Goal: Task Accomplishment & Management: Use online tool/utility

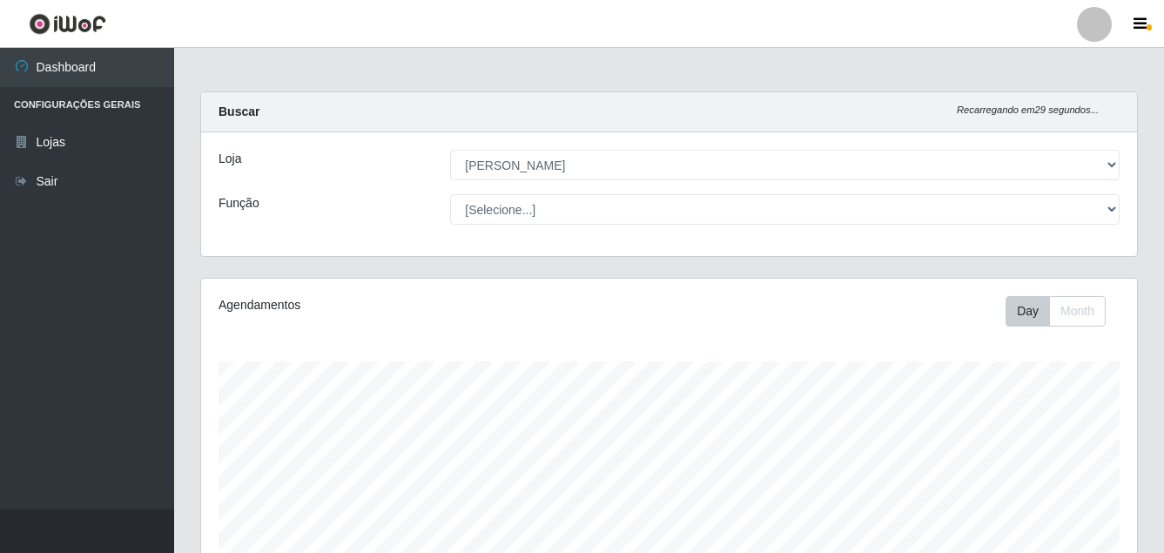
select select "402"
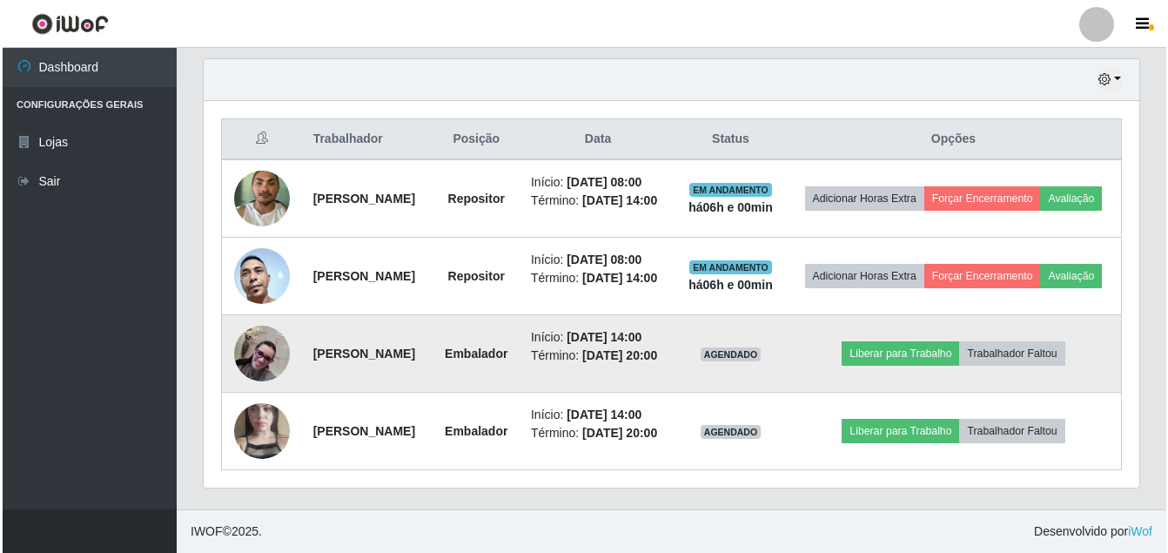
scroll to position [729, 0]
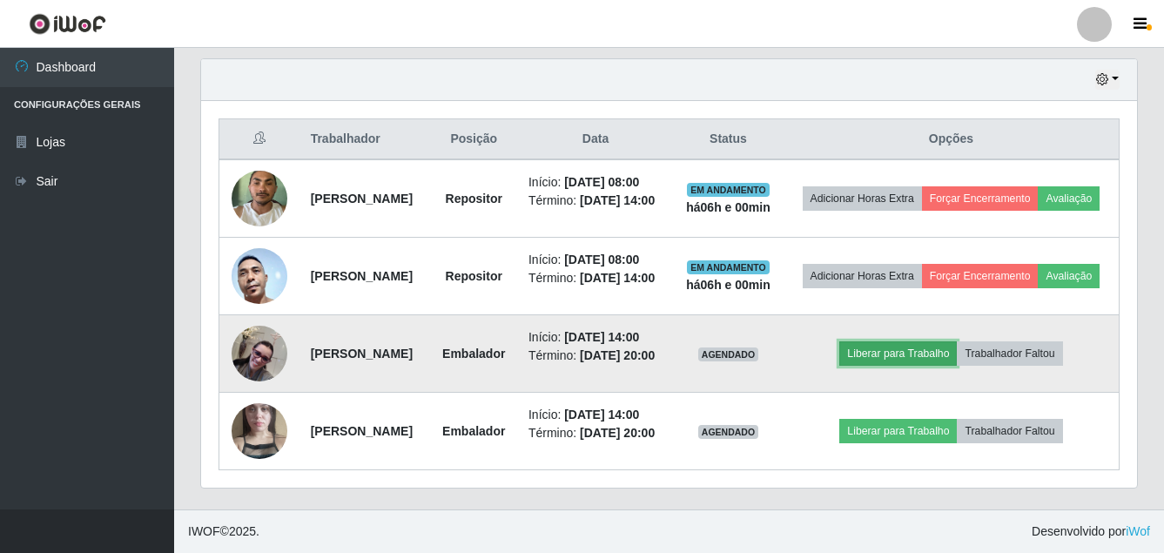
click at [889, 341] on button "Liberar para Trabalho" at bounding box center [898, 353] width 118 height 24
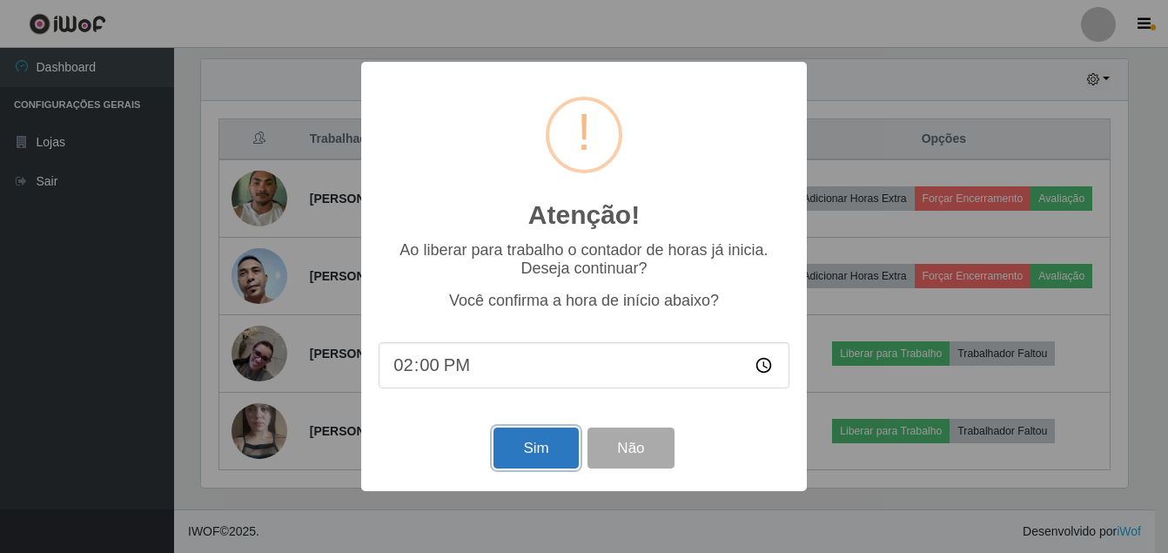
click at [513, 431] on button "Sim" at bounding box center [536, 447] width 84 height 41
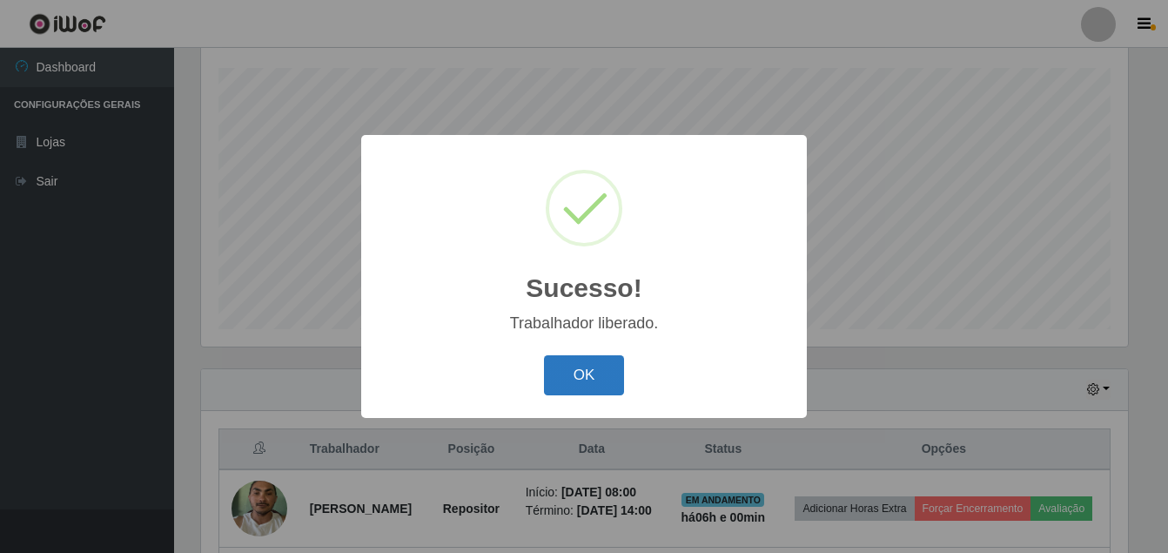
click at [568, 356] on button "OK" at bounding box center [584, 375] width 81 height 41
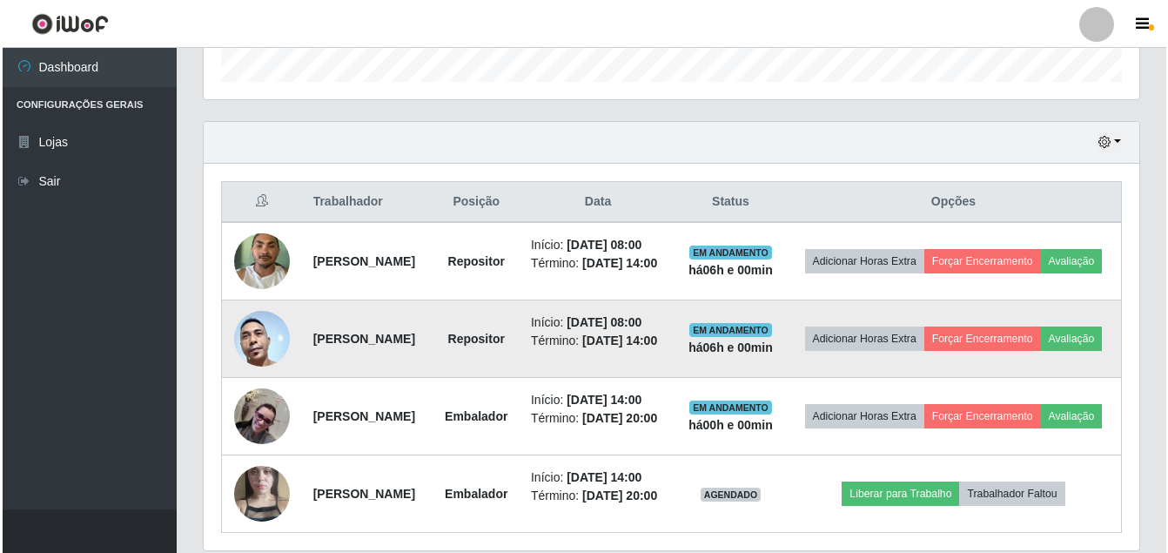
scroll to position [642, 0]
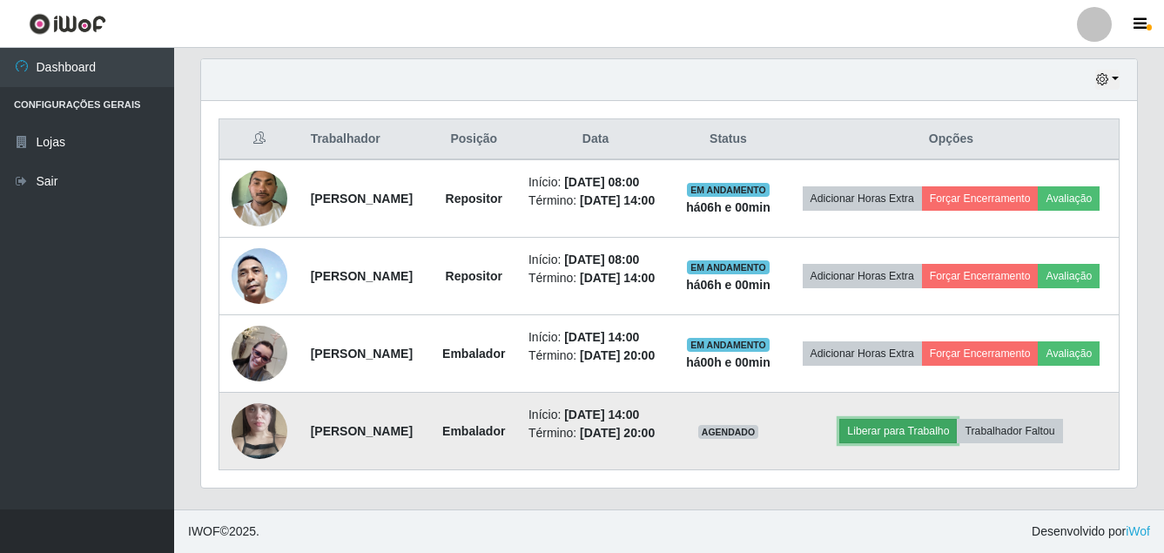
click at [906, 443] on button "Liberar para Trabalho" at bounding box center [898, 431] width 118 height 24
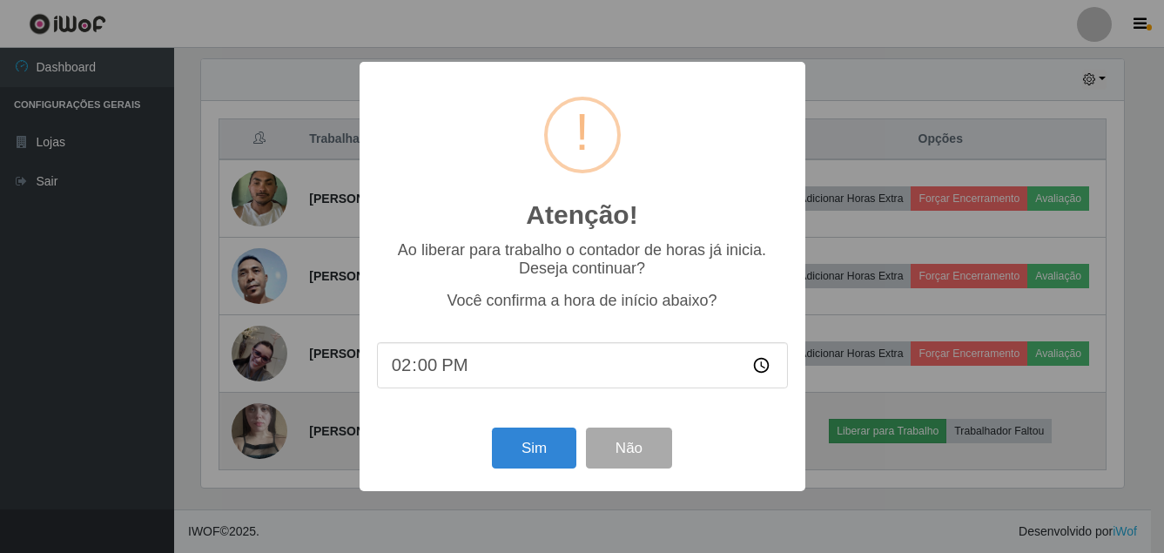
scroll to position [361, 927]
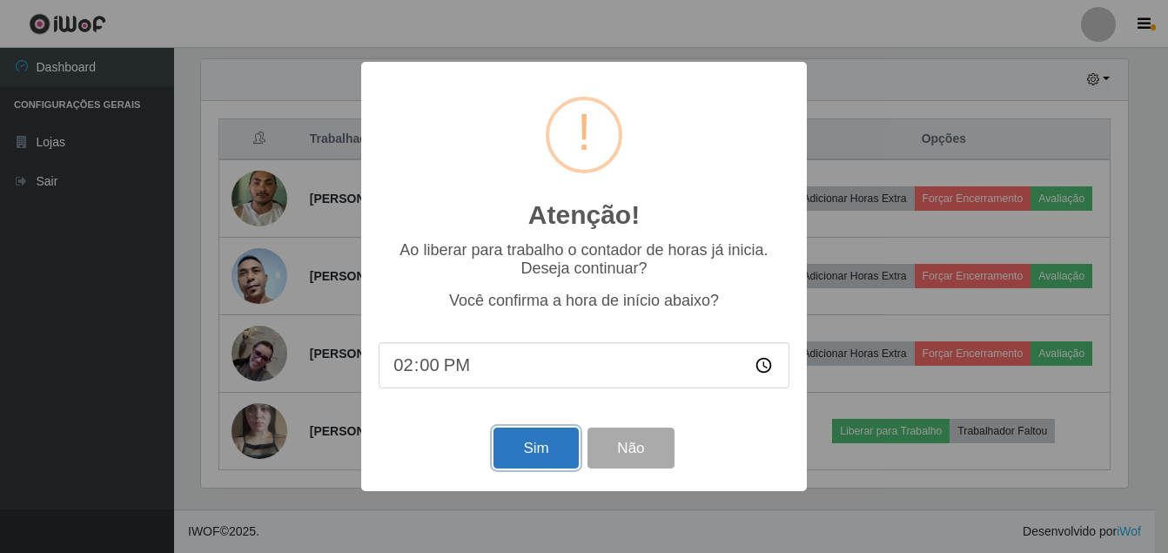
click at [502, 463] on button "Sim" at bounding box center [536, 447] width 84 height 41
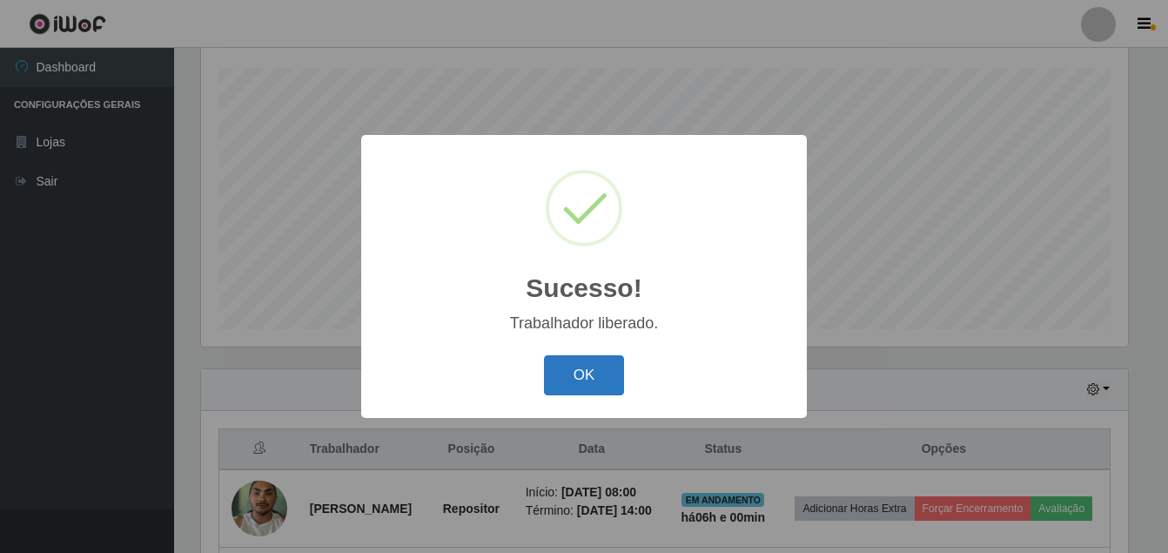
click at [548, 367] on button "OK" at bounding box center [584, 375] width 81 height 41
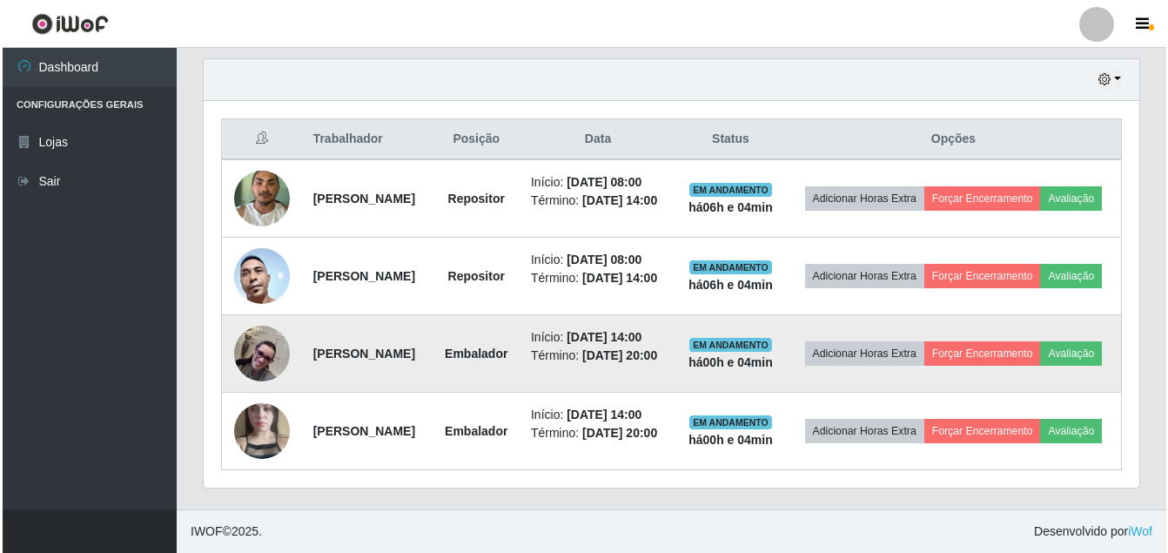
scroll to position [609, 0]
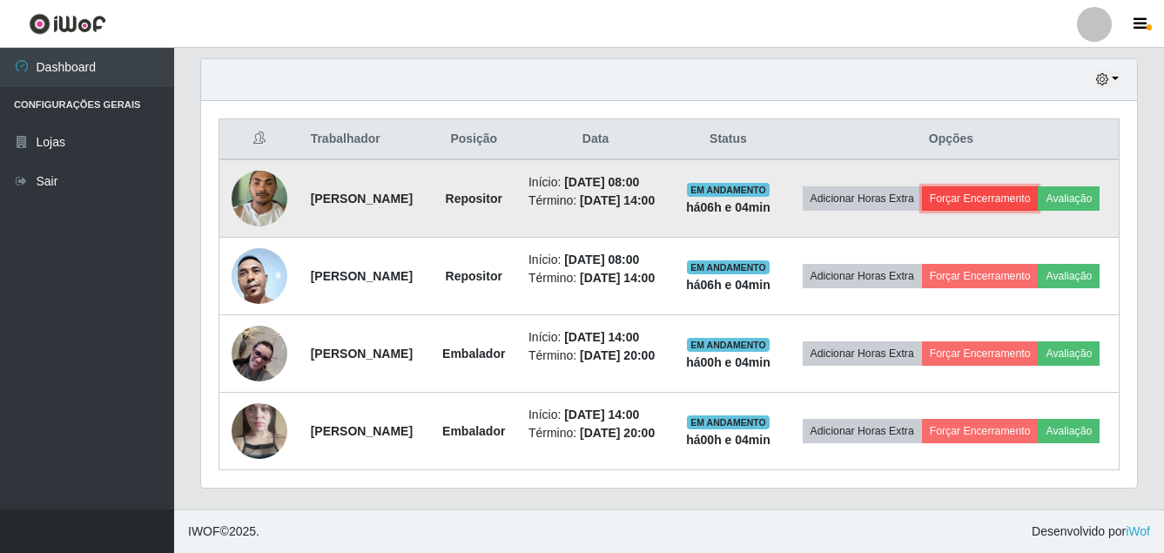
click at [1039, 187] on button "Forçar Encerramento" at bounding box center [980, 198] width 117 height 24
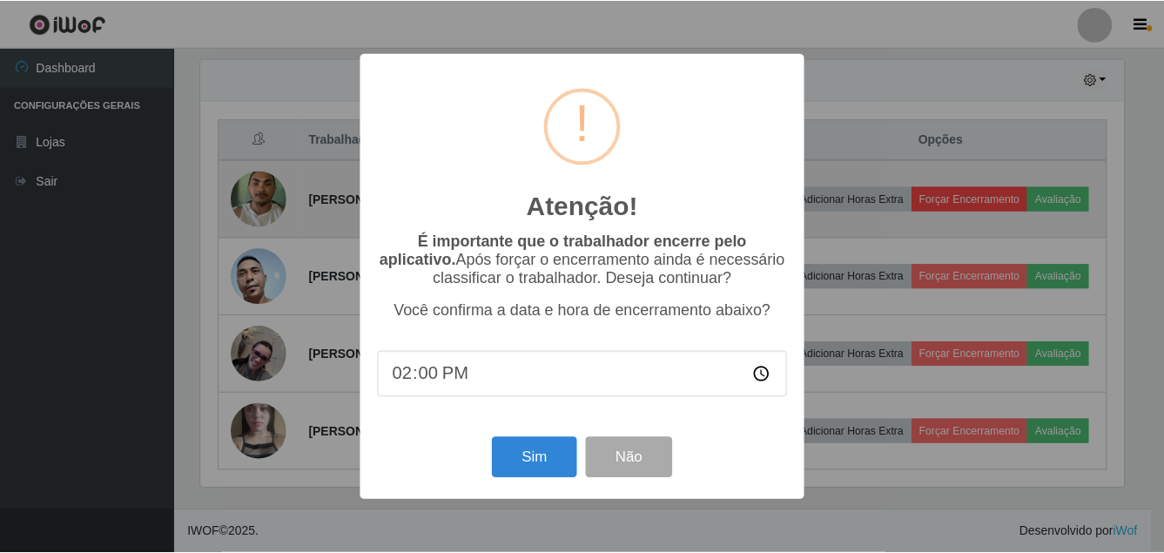
scroll to position [361, 927]
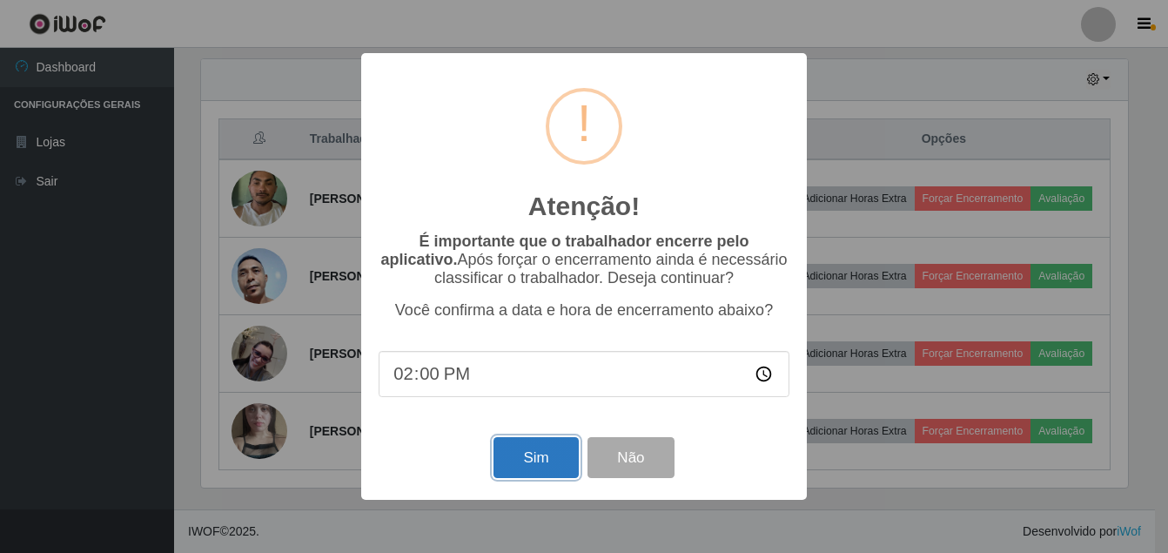
click at [543, 460] on button "Sim" at bounding box center [536, 457] width 84 height 41
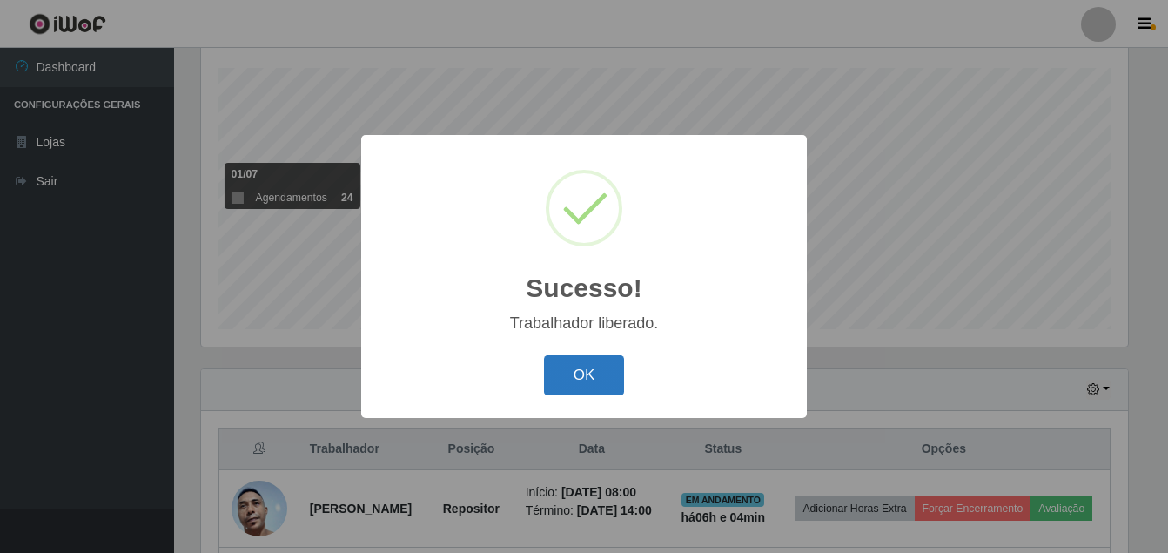
click at [568, 375] on button "OK" at bounding box center [584, 375] width 81 height 41
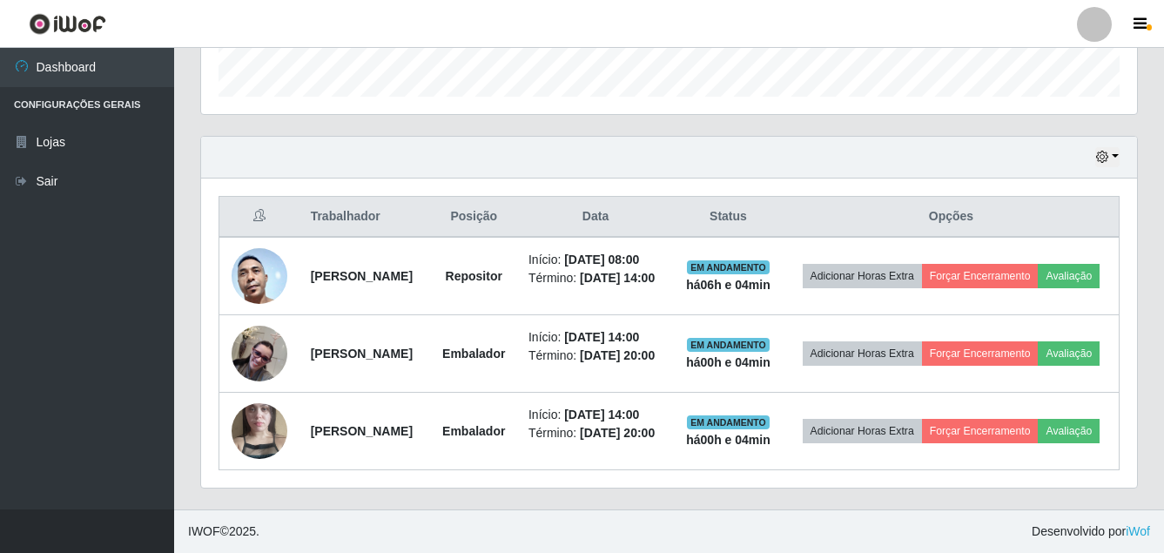
scroll to position [555, 0]
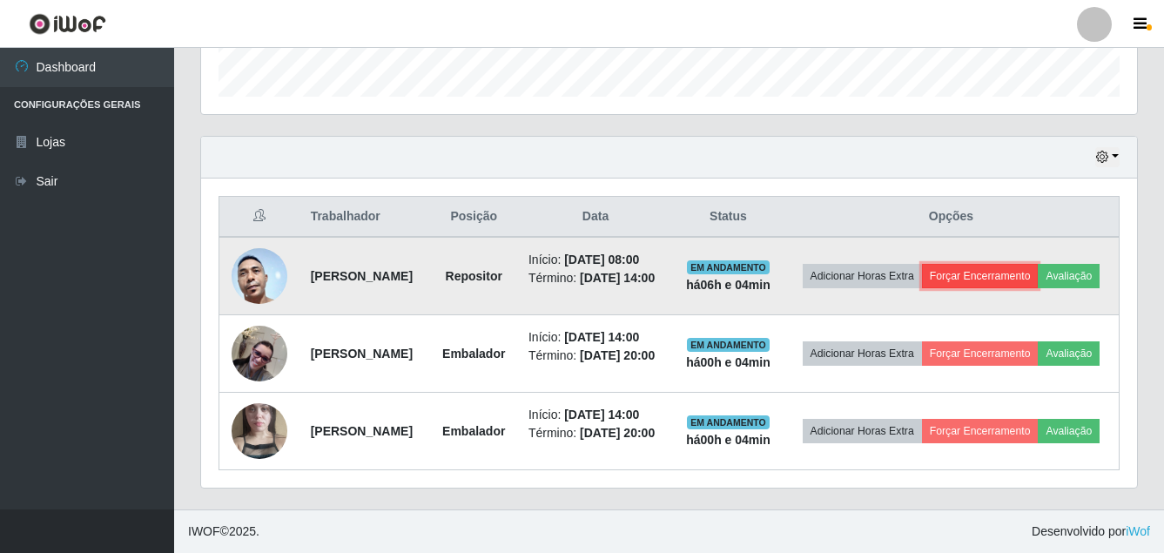
click at [1039, 264] on button "Forçar Encerramento" at bounding box center [980, 276] width 117 height 24
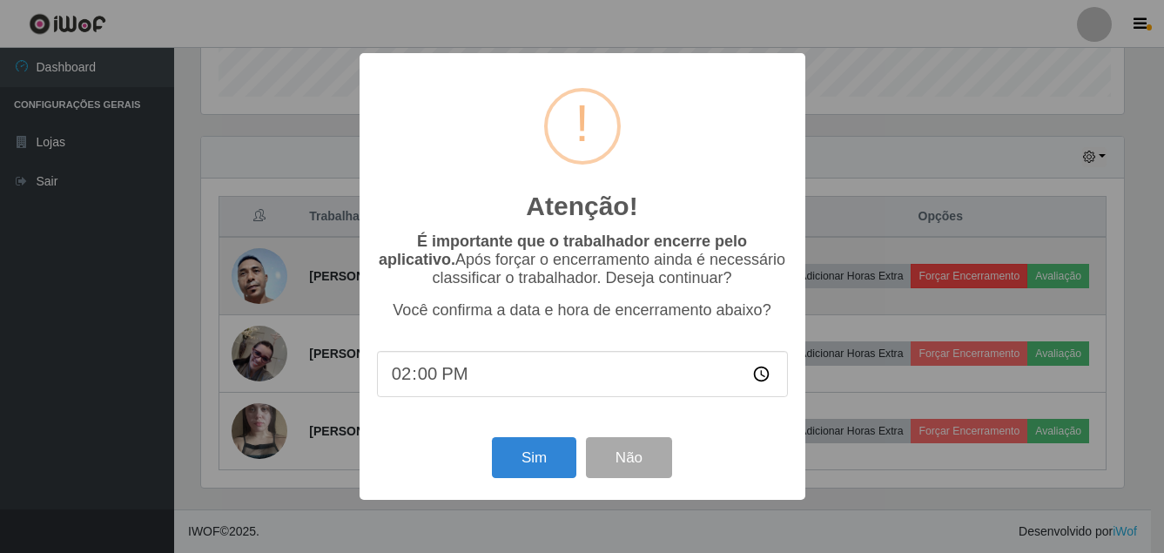
scroll to position [361, 927]
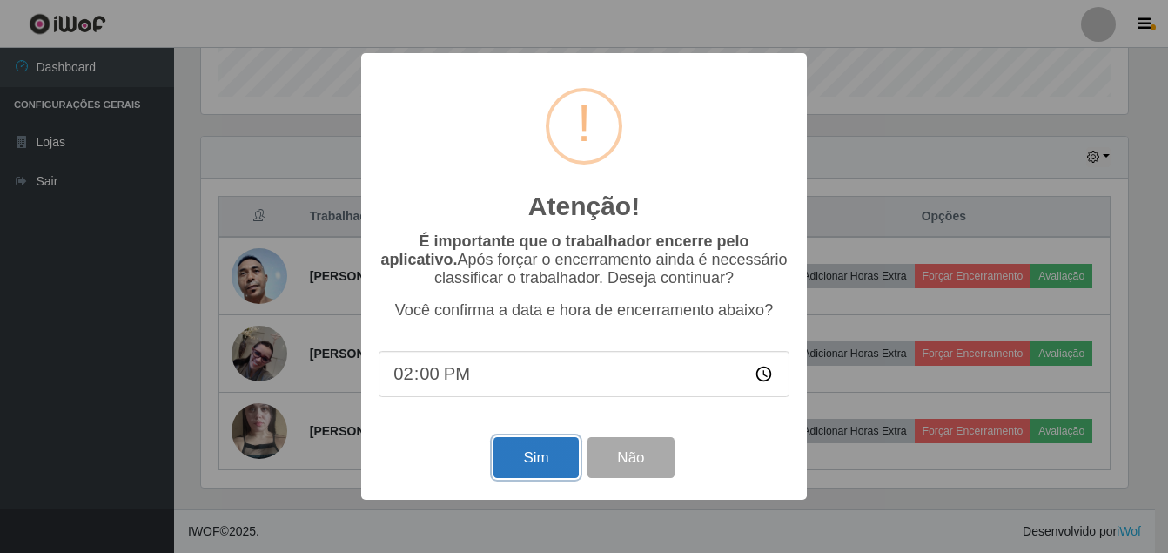
click at [529, 454] on button "Sim" at bounding box center [536, 457] width 84 height 41
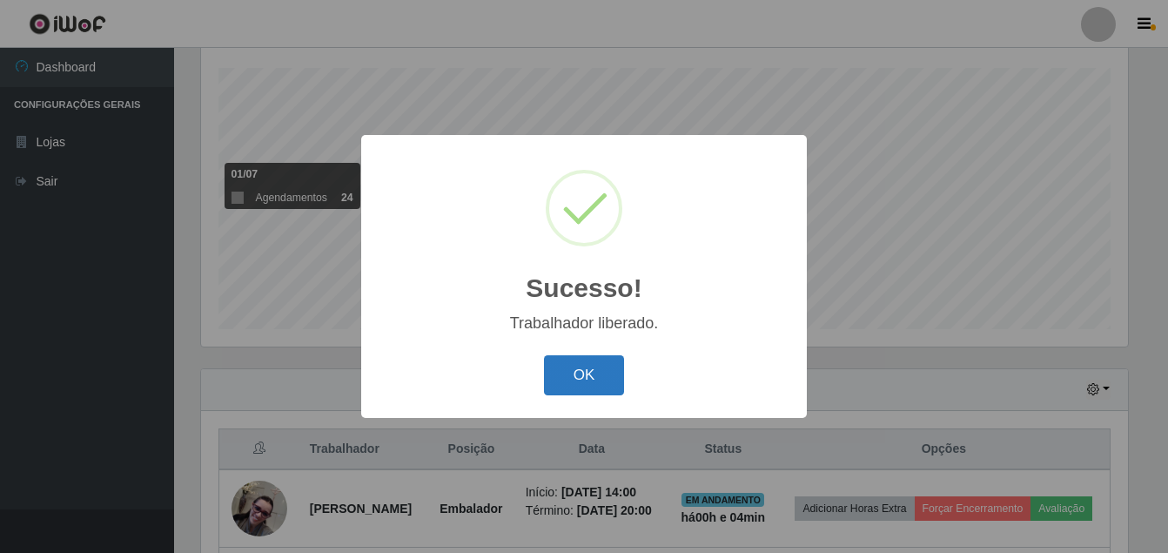
click at [584, 381] on button "OK" at bounding box center [584, 375] width 81 height 41
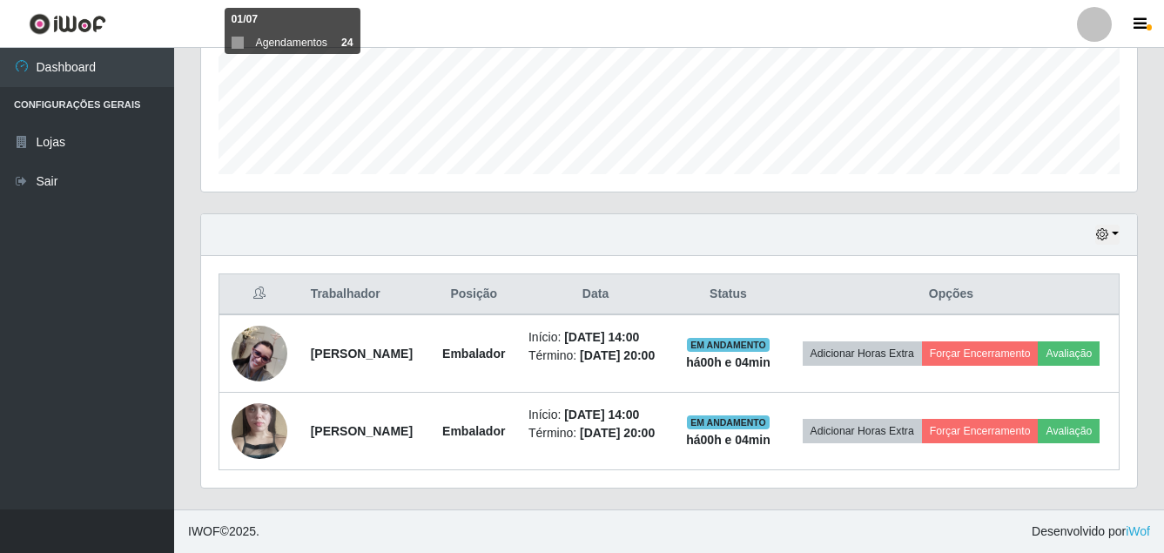
scroll to position [511, 0]
